Goal: Task Accomplishment & Management: Complete application form

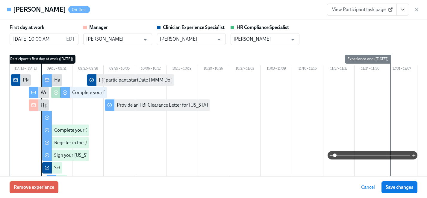
scroll to position [6, 0]
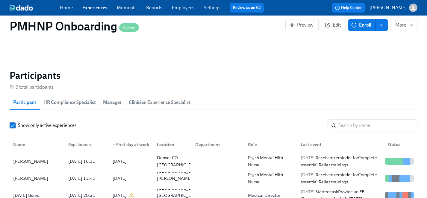
click at [179, 5] on link "Employees" at bounding box center [183, 8] width 22 height 6
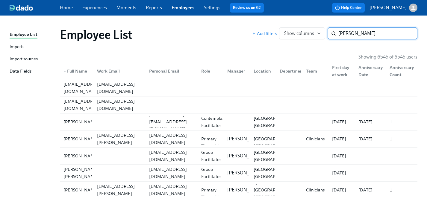
type input "teresa johnson"
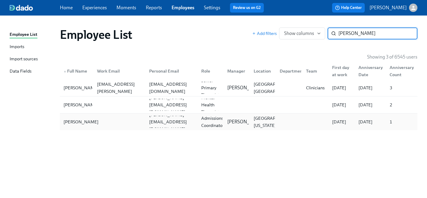
click at [69, 122] on div "Teresa Johnson" at bounding box center [81, 121] width 40 height 7
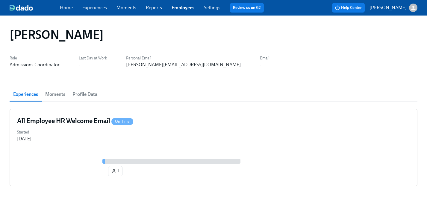
click at [87, 7] on link "Experiences" at bounding box center [94, 8] width 25 height 6
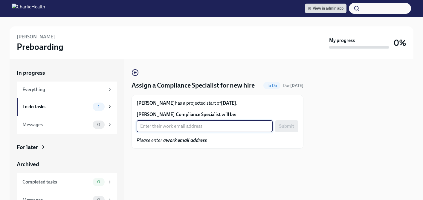
click at [184, 132] on input "[PERSON_NAME] Compliance Specialist will be:" at bounding box center [205, 126] width 136 height 12
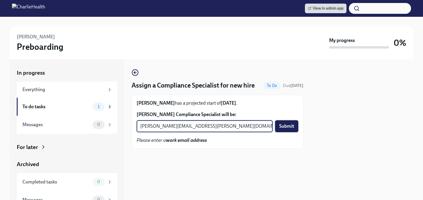
type input "kristy.johnson@charliehealth.com"
click at [287, 129] on span "Submit" at bounding box center [286, 126] width 15 height 6
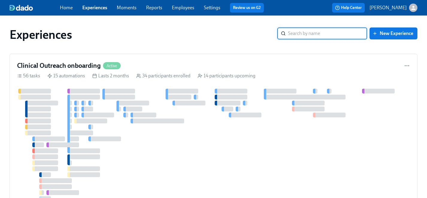
click at [186, 4] on span "Employees" at bounding box center [183, 7] width 22 height 7
click at [186, 7] on link "Employees" at bounding box center [183, 8] width 22 height 6
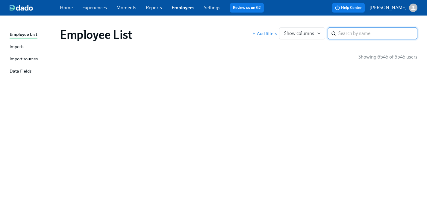
click at [185, 8] on link "Employees" at bounding box center [182, 8] width 23 height 6
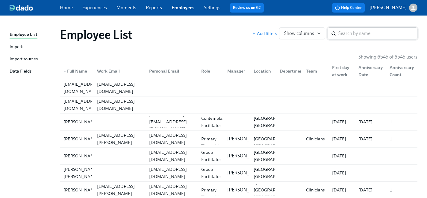
click at [349, 34] on input "search" at bounding box center [377, 34] width 79 height 12
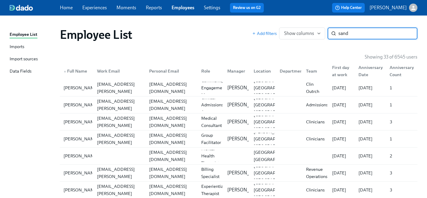
type input "sand"
click at [90, 7] on link "Experiences" at bounding box center [94, 8] width 25 height 6
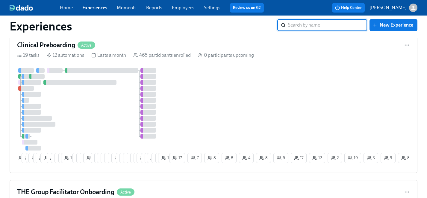
scroll to position [640, 0]
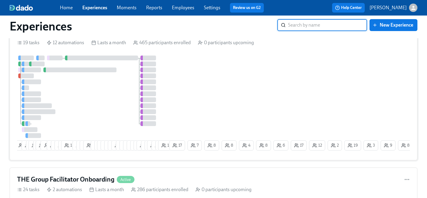
click at [115, 106] on div at bounding box center [92, 97] width 151 height 83
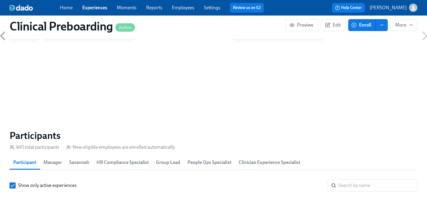
scroll to position [614, 0]
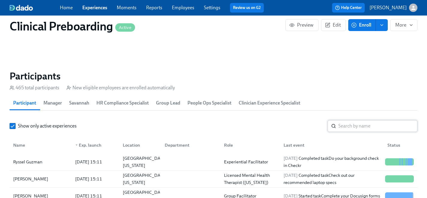
click at [365, 127] on input "search" at bounding box center [377, 126] width 79 height 12
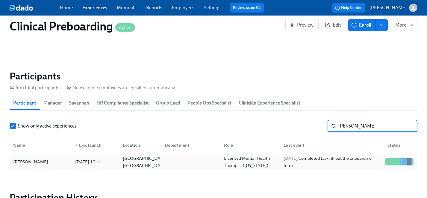
type input "danielle m"
click at [27, 163] on div "Danielle Minner" at bounding box center [31, 162] width 40 height 7
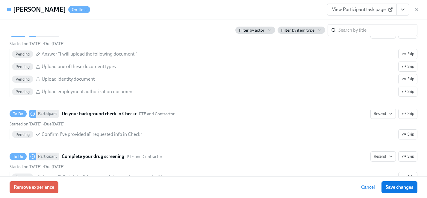
scroll to position [645, 0]
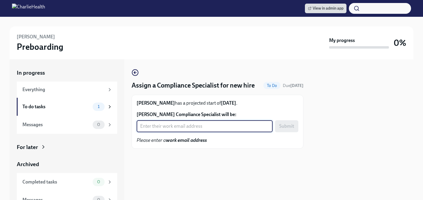
click at [187, 132] on input "Tahtianna Alston's Compliance Specialist will be:" at bounding box center [205, 126] width 136 height 12
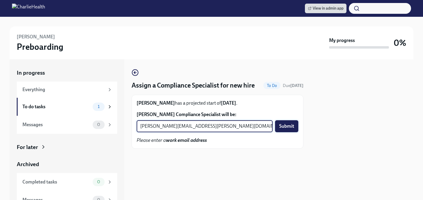
type input "[PERSON_NAME][EMAIL_ADDRESS][PERSON_NAME][DOMAIN_NAME]"
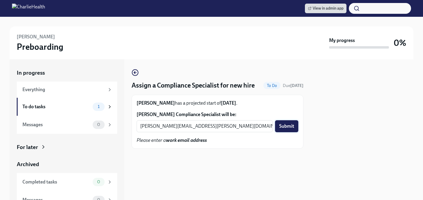
click at [283, 129] on span "Submit" at bounding box center [286, 126] width 15 height 6
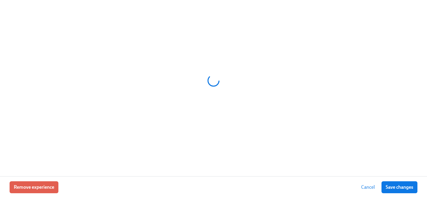
scroll to position [0, 6804]
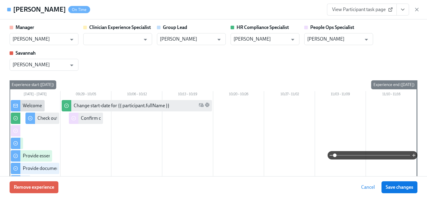
click at [361, 188] on span "Cancel" at bounding box center [368, 188] width 14 height 6
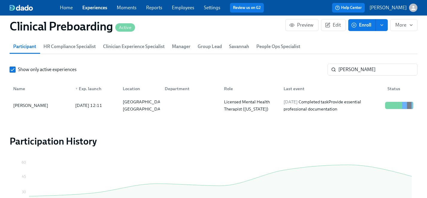
scroll to position [696, 0]
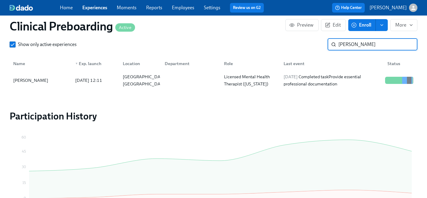
drag, startPoint x: 366, startPoint y: 42, endPoint x: 290, endPoint y: 45, distance: 76.4
click at [290, 46] on div "Show only active experiences danielle m ​" at bounding box center [213, 45] width 407 height 12
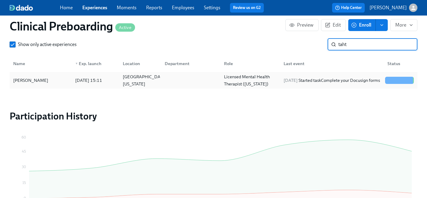
type input "taht"
click at [33, 81] on div "Tahtianna Alston" at bounding box center [31, 80] width 40 height 7
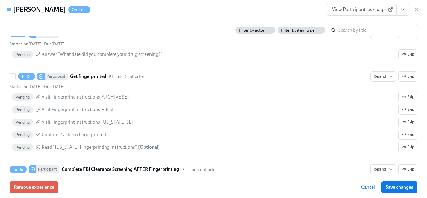
scroll to position [913, 0]
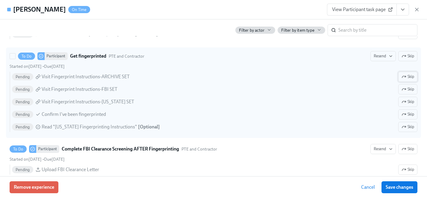
click at [406, 75] on span "Skip" at bounding box center [407, 77] width 13 height 6
click at [409, 102] on span "Skip" at bounding box center [407, 102] width 13 height 6
click at [406, 127] on span "Skip" at bounding box center [407, 127] width 13 height 6
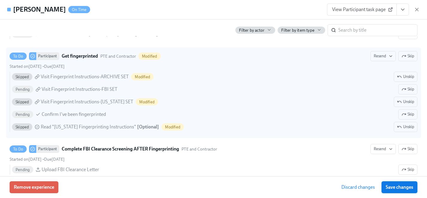
click at [403, 187] on span "Save changes" at bounding box center [399, 188] width 28 height 6
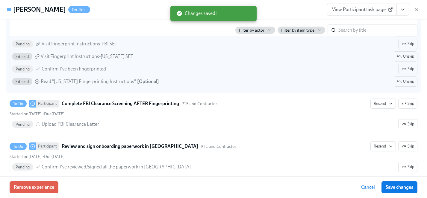
scroll to position [962, 0]
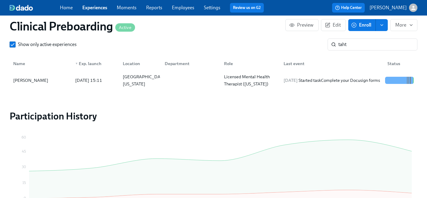
click at [363, 25] on span "Enroll" at bounding box center [361, 25] width 19 height 6
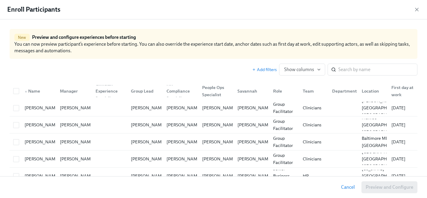
click at [416, 10] on icon "button" at bounding box center [416, 9] width 3 height 3
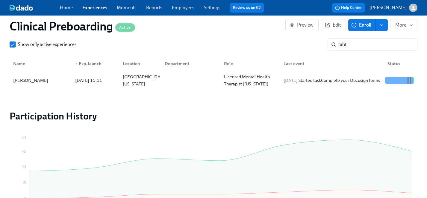
click at [382, 27] on icon "enroll" at bounding box center [381, 25] width 5 height 5
click at [367, 51] on span "Enrollment form" at bounding box center [366, 52] width 34 height 7
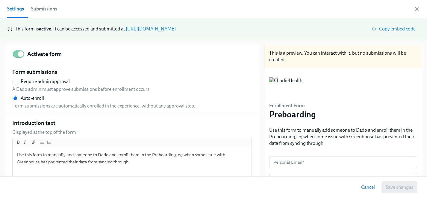
click at [176, 28] on link "https://my.dadohr.com/enrollmentForms/quaXMqCacSt-MWs3cM64H92V4Mg04K" at bounding box center [151, 29] width 50 height 6
radio input "false"
click at [417, 9] on icon "button" at bounding box center [416, 9] width 6 height 6
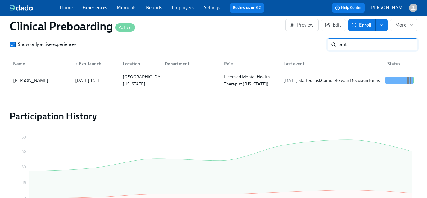
drag, startPoint x: 364, startPoint y: 44, endPoint x: 310, endPoint y: 44, distance: 53.8
click at [310, 44] on div "Show only active experiences taht ​" at bounding box center [213, 45] width 407 height 12
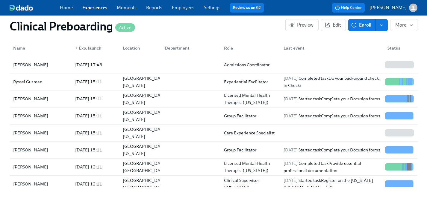
scroll to position [696, 0]
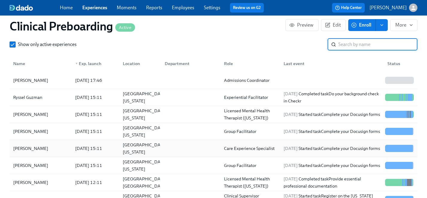
click at [28, 145] on div "Ashley Richter" at bounding box center [31, 148] width 40 height 7
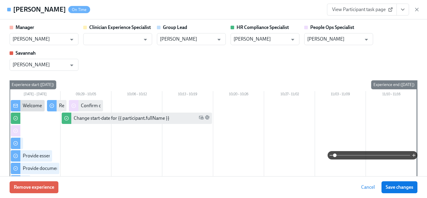
click at [402, 10] on icon "View task page" at bounding box center [402, 10] width 6 height 6
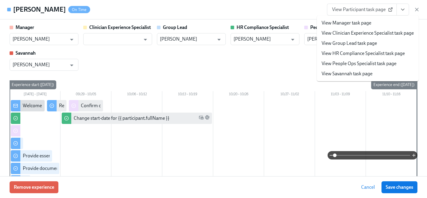
click at [342, 54] on link "View HR Compliance Specialist task page" at bounding box center [362, 53] width 83 height 7
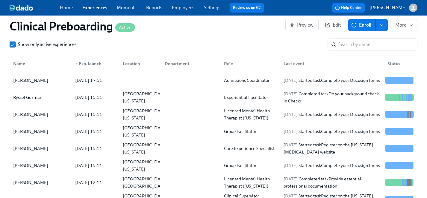
click at [184, 7] on link "Employees" at bounding box center [183, 8] width 22 height 6
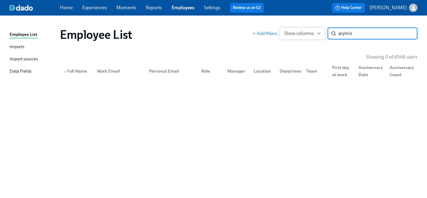
drag, startPoint x: 356, startPoint y: 32, endPoint x: 308, endPoint y: 31, distance: 48.5
click at [308, 31] on div "Add filters Show columns arymis ​" at bounding box center [334, 34] width 165 height 12
type input "stevenson"
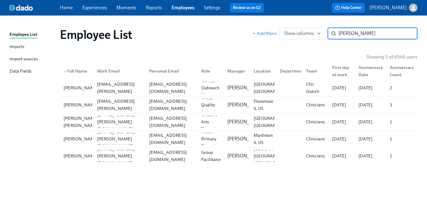
click at [406, 34] on input "stevenson" at bounding box center [377, 34] width 79 height 12
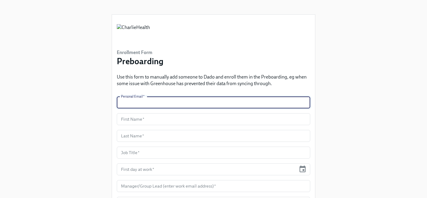
click at [180, 104] on input "text" at bounding box center [213, 103] width 193 height 12
paste input "sandia.reyes@gmail.com"
type input "sandia.reyes@gmail.com"
click at [168, 119] on input "text" at bounding box center [213, 119] width 193 height 12
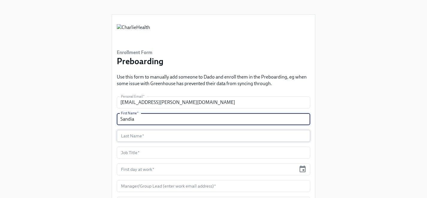
type input "Sandia"
click at [163, 136] on input "text" at bounding box center [213, 136] width 193 height 12
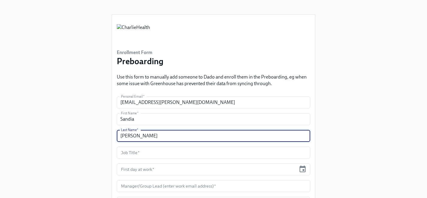
type input "Rey-Borges"
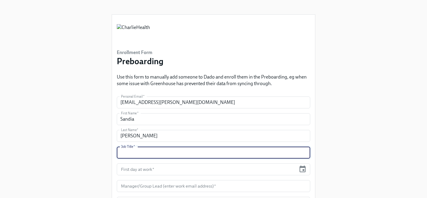
click at [145, 153] on input "text" at bounding box center [213, 153] width 193 height 12
type input "Admissions Coordinator"
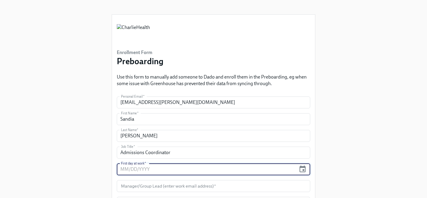
click at [135, 170] on input "text" at bounding box center [206, 170] width 179 height 12
click at [137, 172] on input "text" at bounding box center [206, 170] width 179 height 12
click at [301, 168] on icon "button" at bounding box center [302, 169] width 6 height 7
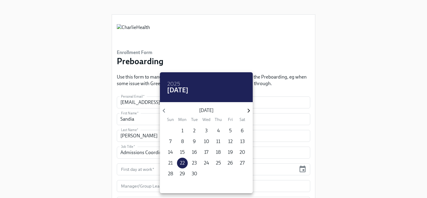
click at [249, 111] on icon "button" at bounding box center [248, 111] width 2 height 4
click at [182, 142] on p "6" at bounding box center [182, 142] width 3 height 7
type input "10/06/2025"
click at [88, 174] on div at bounding box center [213, 99] width 427 height 198
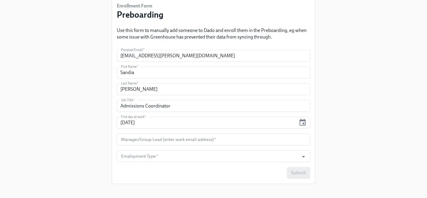
scroll to position [52, 0]
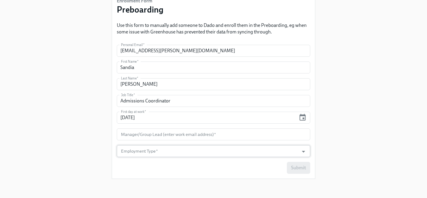
click at [151, 153] on input "Employment Type   *" at bounding box center [208, 151] width 176 height 12
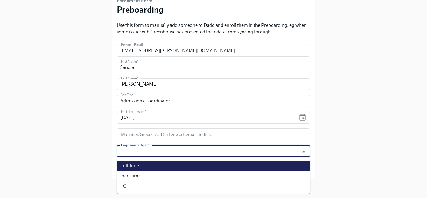
click at [135, 166] on li "full-time" at bounding box center [213, 166] width 193 height 10
type input "full-time"
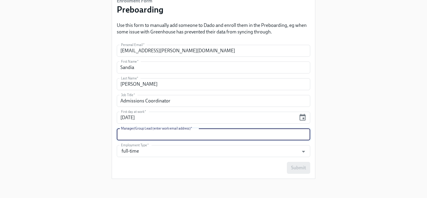
click at [141, 133] on input "text" at bounding box center [213, 135] width 193 height 12
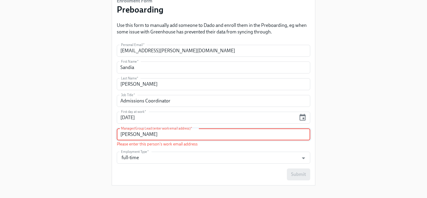
drag, startPoint x: 171, startPoint y: 135, endPoint x: 114, endPoint y: 134, distance: 57.8
click at [114, 134] on div "Enrollment Form Preboarding Use this form to manually add someone to Dado and e…" at bounding box center [213, 74] width 203 height 223
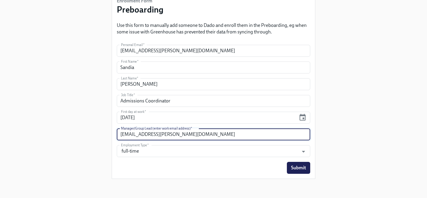
type input "victoria.wisner@charliehealth.com"
click at [52, 139] on div "Enrollment Form Preboarding Use this form to manually add someone to Dado and e…" at bounding box center [213, 66] width 407 height 236
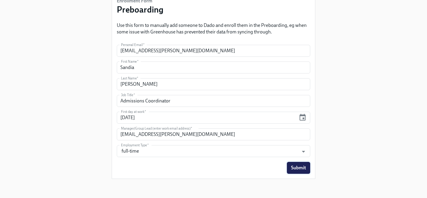
click at [299, 169] on span "Submit" at bounding box center [298, 168] width 15 height 6
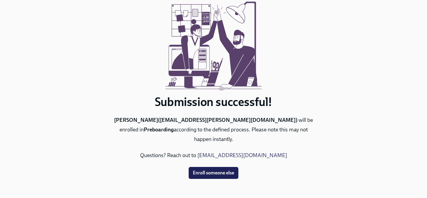
scroll to position [0, 0]
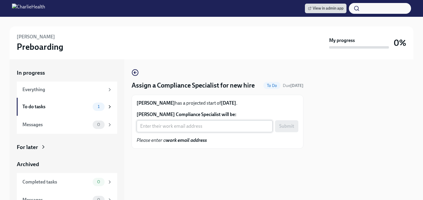
click at [184, 132] on input "[PERSON_NAME] Compliance Specialist will be:" at bounding box center [205, 126] width 136 height 12
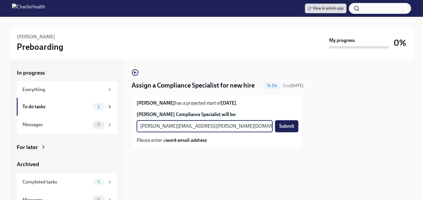
type input "[PERSON_NAME][EMAIL_ADDRESS][PERSON_NAME][DOMAIN_NAME]"
click at [291, 129] on span "Submit" at bounding box center [286, 126] width 15 height 6
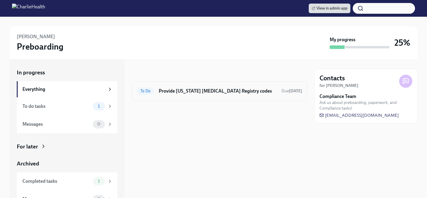
click at [190, 95] on div "To Do Provide [US_STATE] [MEDICAL_DATA] Registry codes Due [DATE]" at bounding box center [219, 91] width 165 height 10
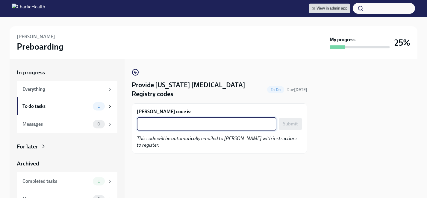
click at [175, 125] on textarea "[PERSON_NAME] code is:" at bounding box center [206, 124] width 132 height 7
paste textarea "VBDHRSAGRHHC"
type textarea "VBDHRSAGRHHC"
click at [292, 121] on span "Submit" at bounding box center [290, 124] width 15 height 6
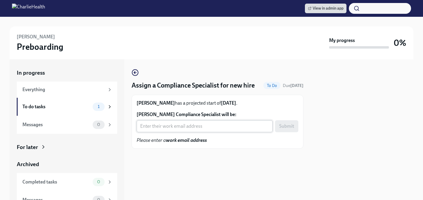
click at [181, 132] on input "[PERSON_NAME] Compliance Specialist will be:" at bounding box center [205, 126] width 136 height 12
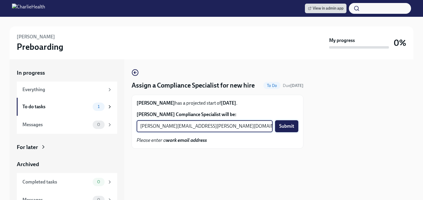
type input "[PERSON_NAME][EMAIL_ADDRESS][PERSON_NAME][DOMAIN_NAME]"
click at [295, 132] on button "Submit" at bounding box center [286, 126] width 23 height 12
